Goal: Transaction & Acquisition: Book appointment/travel/reservation

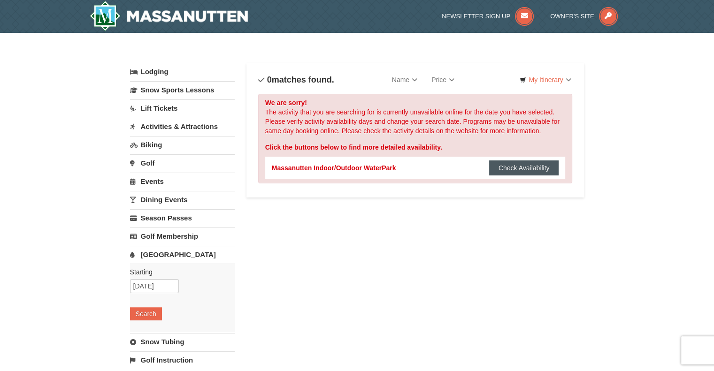
click at [507, 167] on button "Check Availability" at bounding box center [524, 168] width 70 height 15
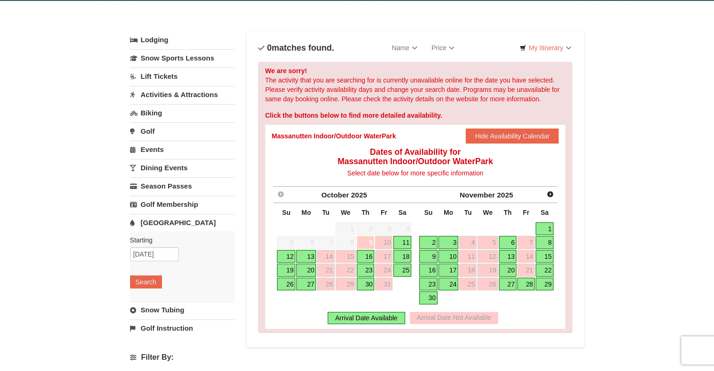
scroll to position [33, 0]
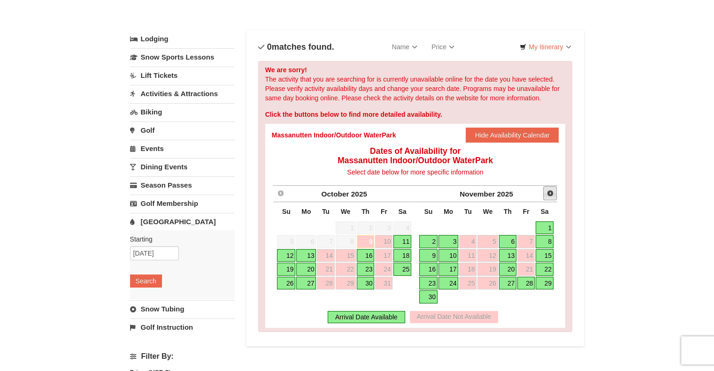
click at [548, 196] on span "Next" at bounding box center [551, 194] width 8 height 8
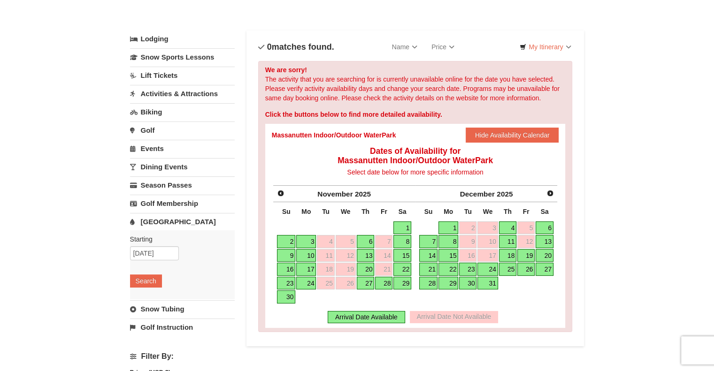
click at [429, 270] on link "21" at bounding box center [428, 269] width 18 height 13
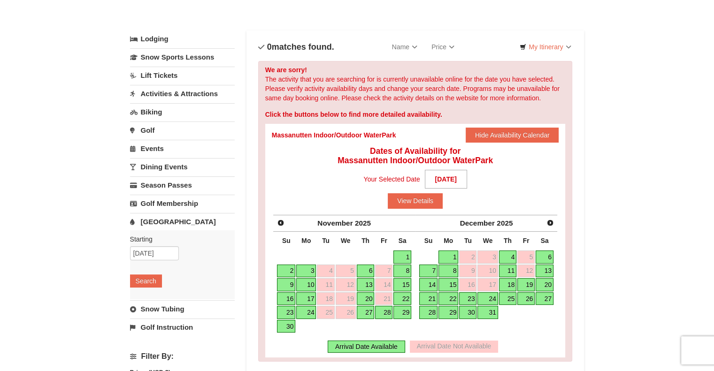
click at [450, 299] on link "22" at bounding box center [449, 299] width 20 height 13
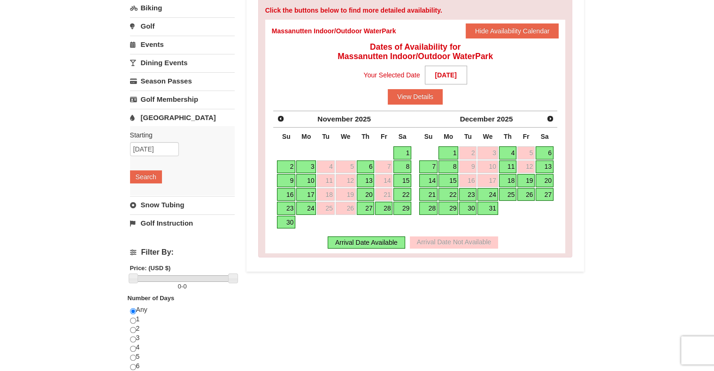
scroll to position [137, 0]
click at [432, 93] on button "View Details" at bounding box center [415, 96] width 55 height 15
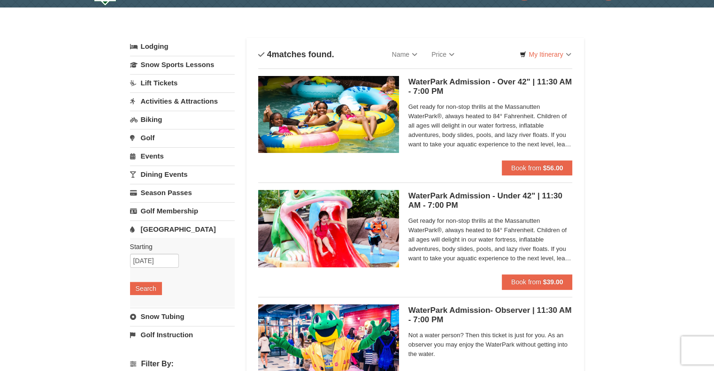
scroll to position [26, 0]
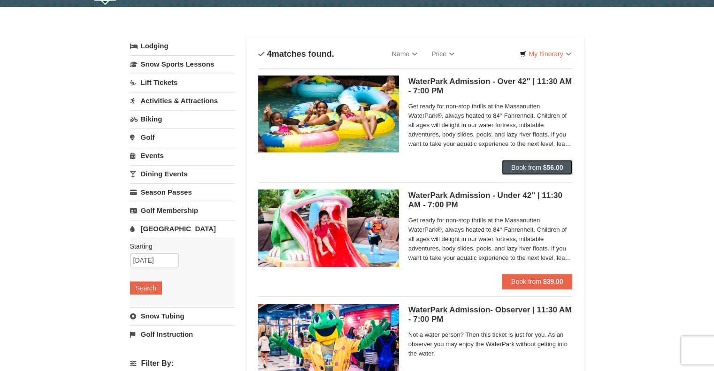
click at [532, 165] on span "Book from" at bounding box center [526, 168] width 30 height 8
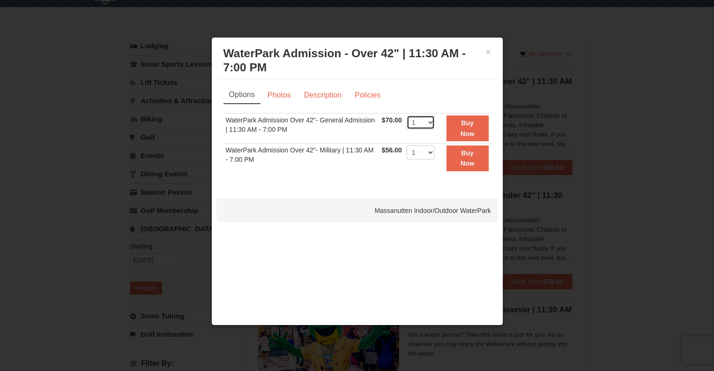
click at [424, 118] on select "1 2 3 4 5 6 7 8 9 10 11 12 13 14 15 16 17 18 19 20 21 22" at bounding box center [421, 123] width 28 height 14
click at [367, 227] on div "× WaterPark Admission - Over 42" | 11:30 AM - 7:00 PM Massanutten Indoor/Outdoo…" at bounding box center [357, 181] width 292 height 289
click at [488, 55] on button "×" at bounding box center [489, 51] width 6 height 9
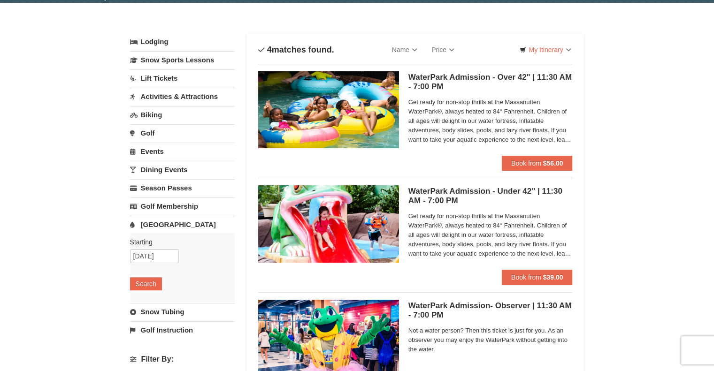
scroll to position [27, 0]
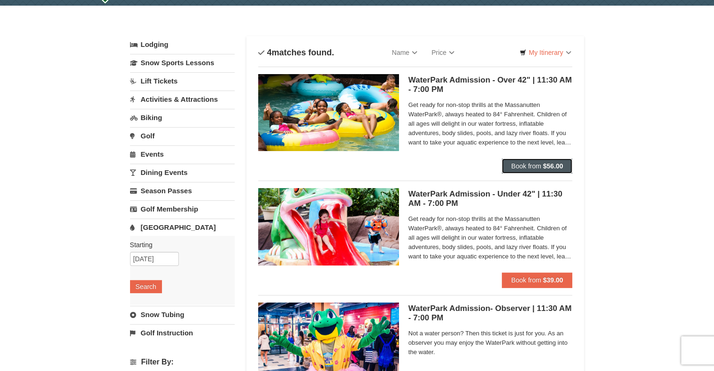
click at [540, 165] on span "Book from" at bounding box center [526, 166] width 30 height 8
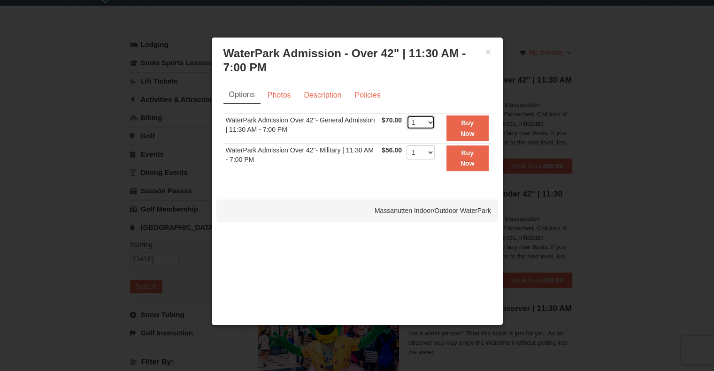
click at [422, 116] on select "1 2 3 4 5 6 7 8 9 10 11 12 13 14 15 16 17 18 19 20 21 22" at bounding box center [421, 123] width 28 height 14
select select "2"
click at [407, 116] on select "1 2 3 4 5 6 7 8 9 10 11 12 13 14 15 16 17 18 19 20 21 22" at bounding box center [421, 123] width 28 height 14
click at [486, 52] on button "×" at bounding box center [489, 51] width 6 height 9
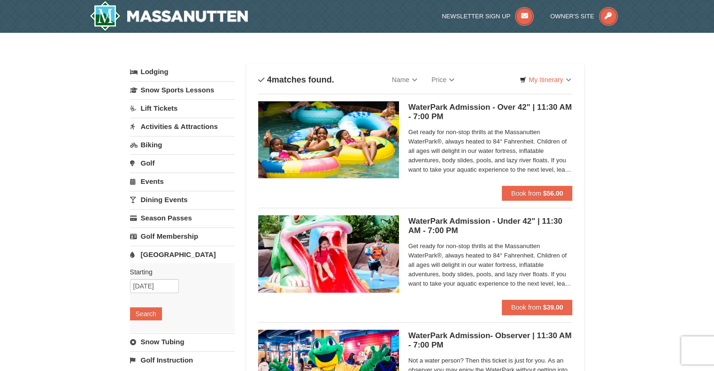
scroll to position [23, 0]
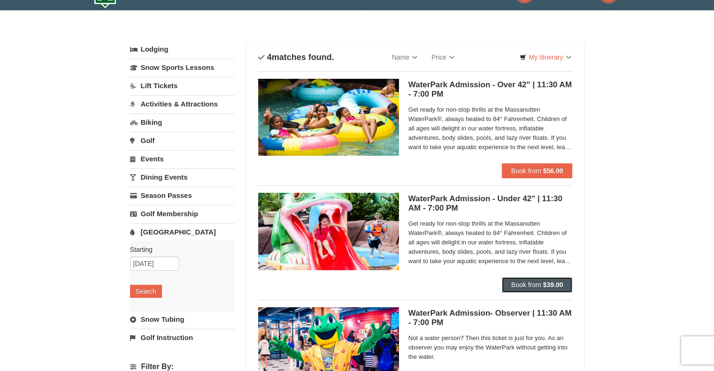
click at [518, 285] on span "Book from" at bounding box center [526, 285] width 30 height 8
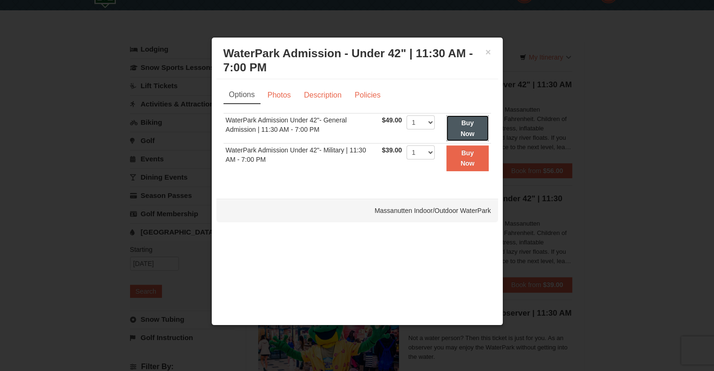
click at [466, 126] on strong "Buy Now" at bounding box center [468, 128] width 14 height 18
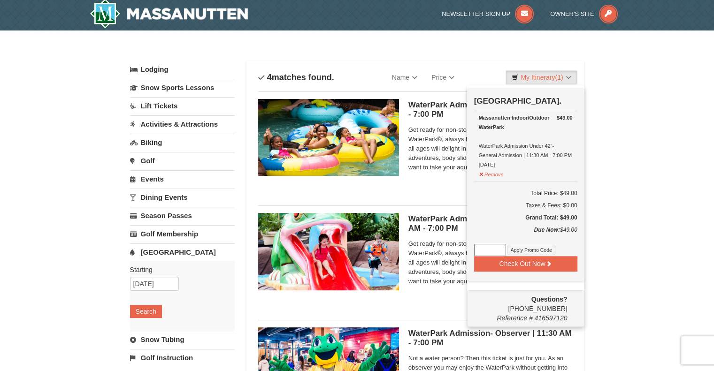
scroll to position [3, 0]
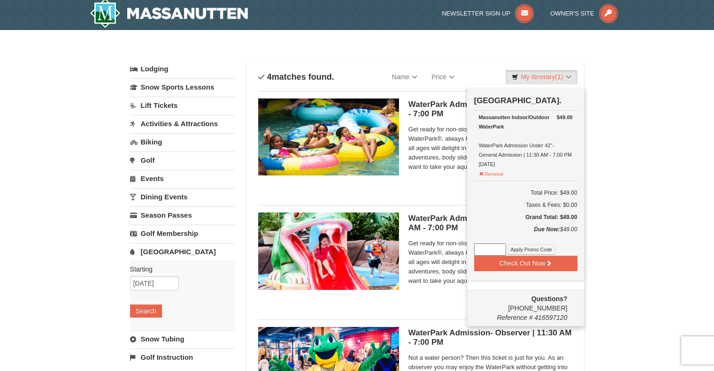
click at [591, 95] on div "× Categories List Filter My Itinerary (1) Check Out Now Water Park Pass. $49.00…" at bounding box center [357, 310] width 473 height 543
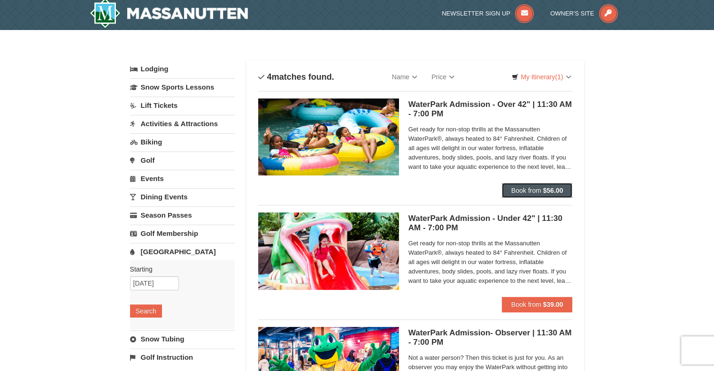
click at [521, 187] on span "Book from" at bounding box center [526, 191] width 30 height 8
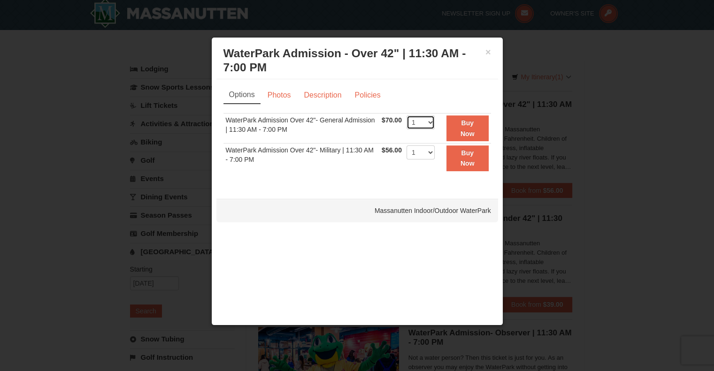
click at [430, 127] on select "1 2 3 4 5 6 7 8 9 10 11 12 13 14 15 16 17 18 19 20 21 22" at bounding box center [421, 123] width 28 height 14
click at [407, 116] on select "1 2 3 4 5 6 7 8 9 10 11 12 13 14 15 16 17 18 19 20 21 22" at bounding box center [421, 123] width 28 height 14
click at [419, 124] on select "1 2 3 4 5 6 7 8 9 10 11 12 13 14 15 16 17 18 19 20 21 22" at bounding box center [421, 123] width 28 height 14
select select "3"
click at [407, 116] on select "1 2 3 4 5 6 7 8 9 10 11 12 13 14 15 16 17 18 19 20 21 22" at bounding box center [421, 123] width 28 height 14
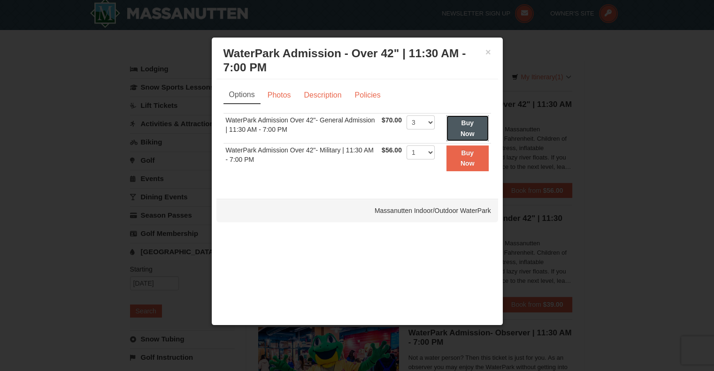
click at [470, 128] on button "Buy Now" at bounding box center [468, 129] width 42 height 26
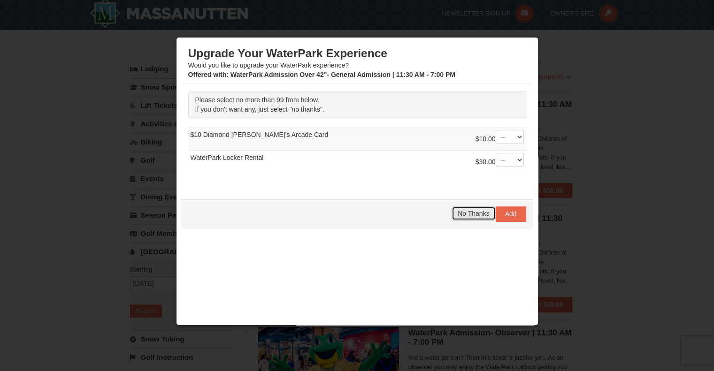
click at [473, 217] on button "No Thanks" at bounding box center [474, 214] width 44 height 14
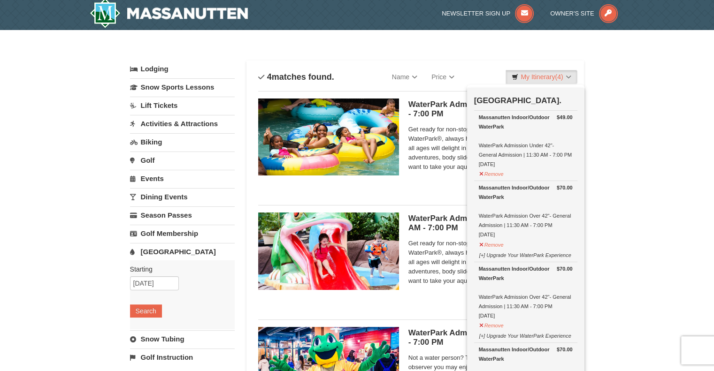
click at [649, 154] on div "× Categories List Filter My Itinerary (4) Check Out Now Water Park Pass. $49.00…" at bounding box center [357, 311] width 714 height 562
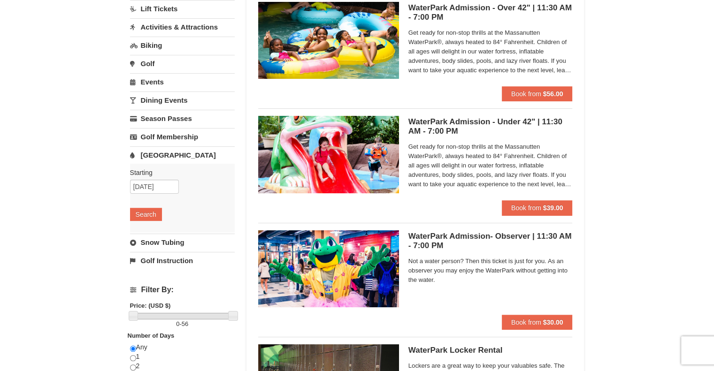
scroll to position [0, 0]
